Goal: Task Accomplishment & Management: Manage account settings

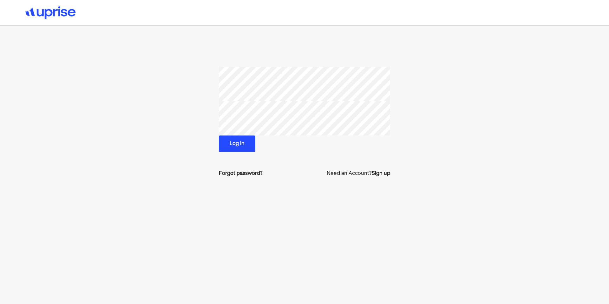
click at [242, 141] on button "Log in" at bounding box center [237, 144] width 36 height 17
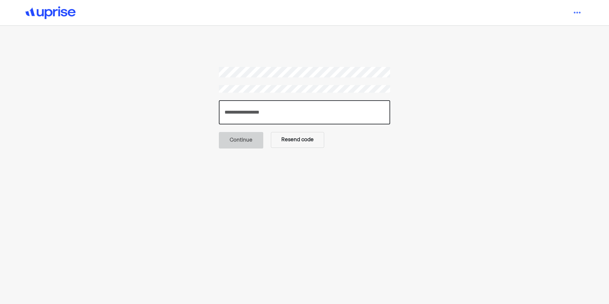
paste input "******"
type input "******"
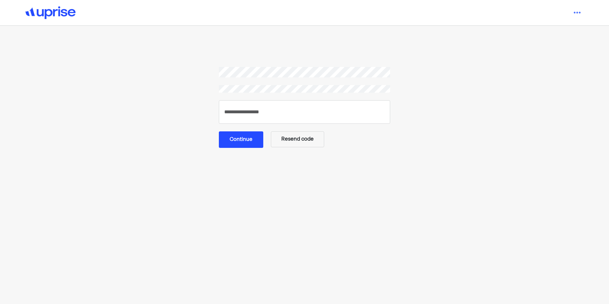
click at [248, 141] on button "Continue" at bounding box center [241, 139] width 44 height 17
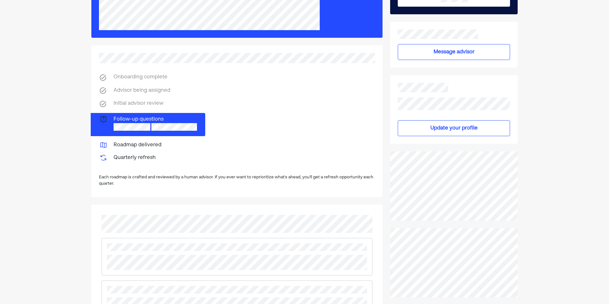
scroll to position [63, 0]
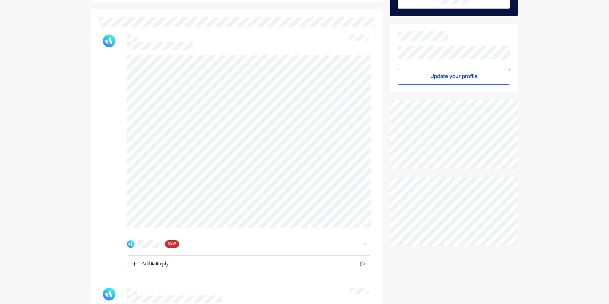
scroll to position [88, 0]
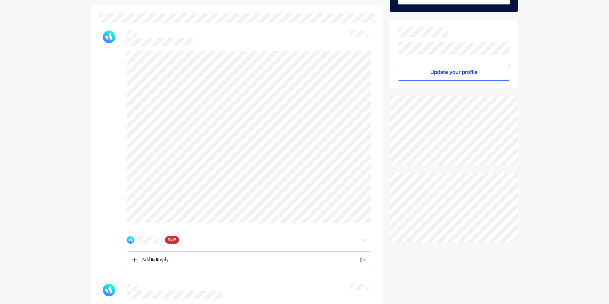
click at [136, 262] on img at bounding box center [134, 259] width 4 height 4
click at [135, 262] on img at bounding box center [134, 259] width 4 height 4
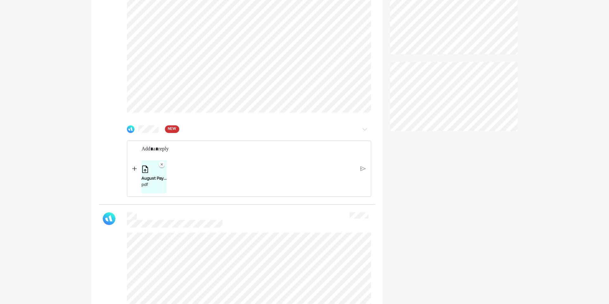
scroll to position [211, 0]
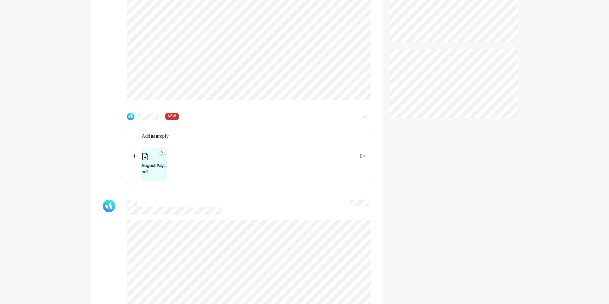
click at [362, 159] on img at bounding box center [363, 156] width 5 height 6
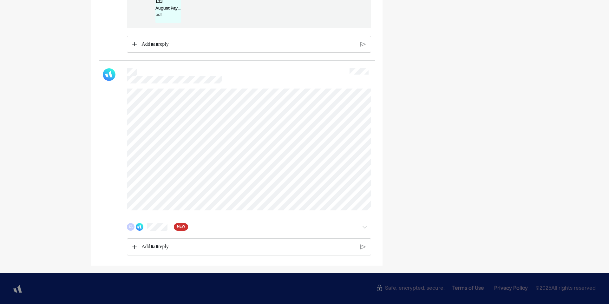
scroll to position [521, 0]
click at [178, 250] on p "Rich Text Editor. Editing area: main" at bounding box center [249, 247] width 214 height 8
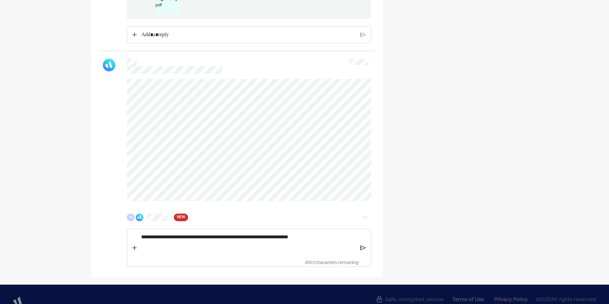
click at [363, 251] on img at bounding box center [363, 248] width 5 height 6
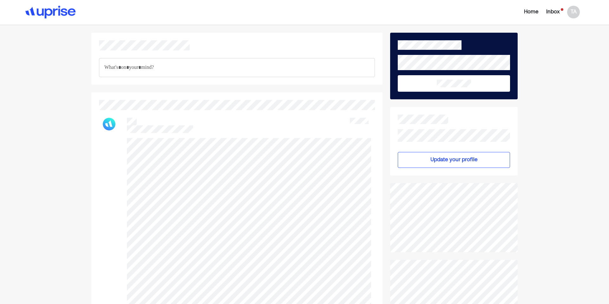
scroll to position [0, 0]
